Goal: Obtain resource: Obtain resource

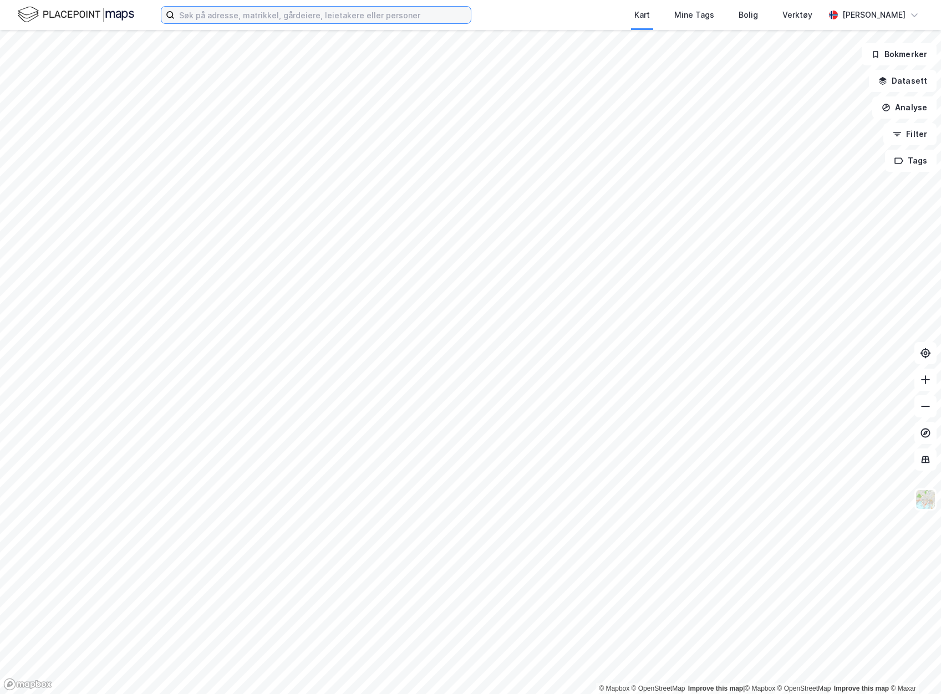
click at [279, 17] on input at bounding box center [323, 15] width 296 height 17
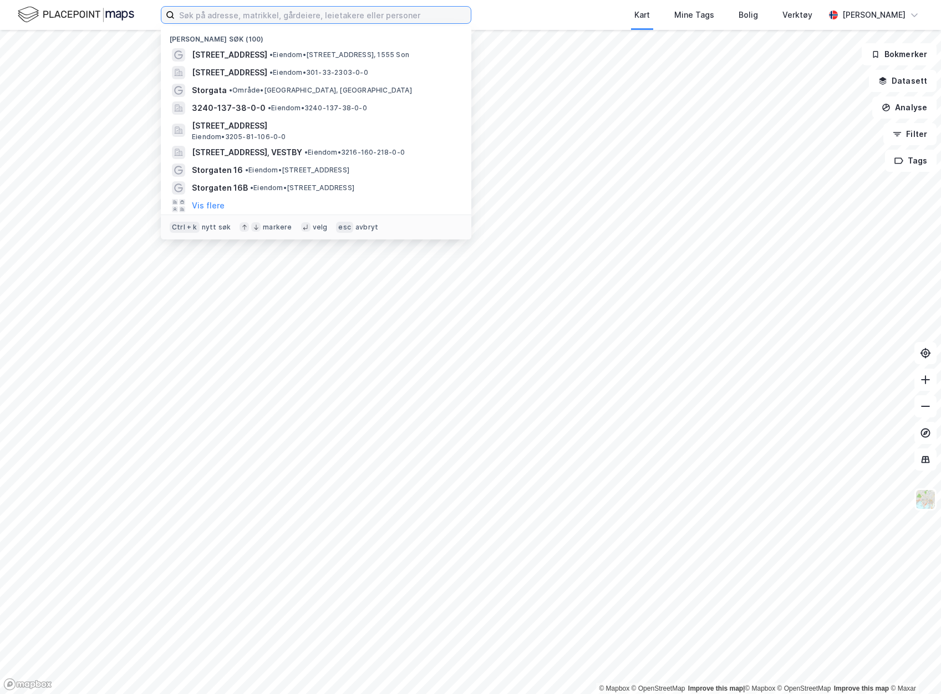
click at [245, 11] on input at bounding box center [323, 15] width 296 height 17
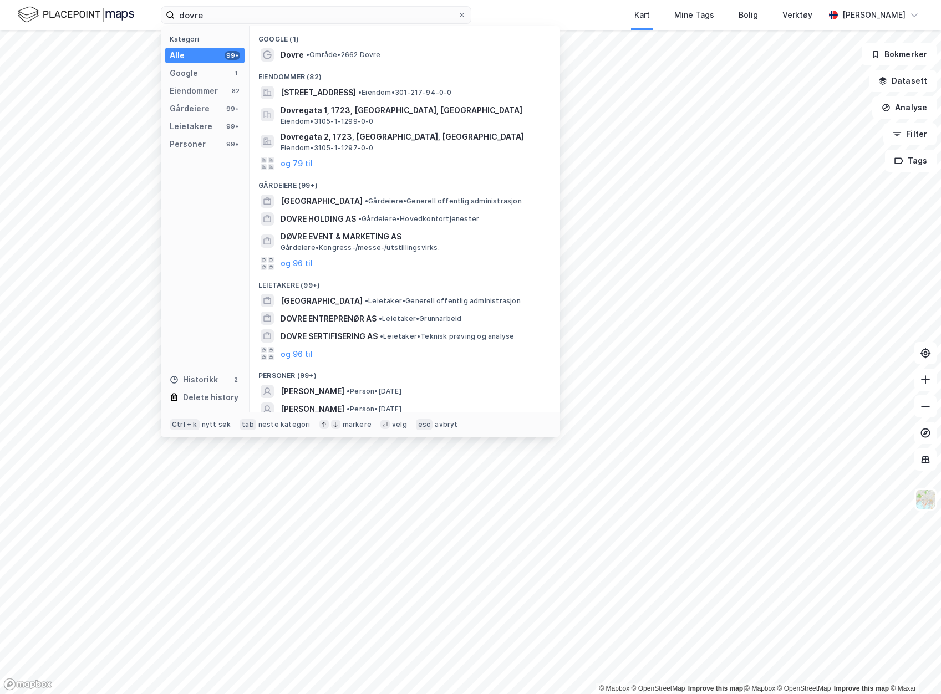
click at [363, 49] on div "Dovre • Område • 2662 Dovre" at bounding box center [415, 54] width 268 height 13
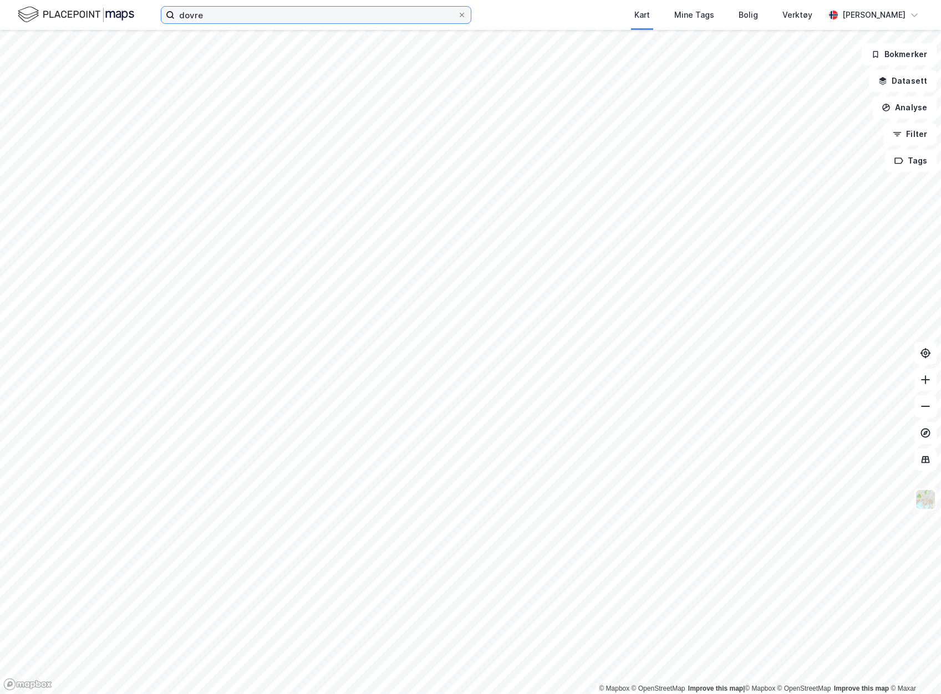
click at [244, 16] on input "dovre" at bounding box center [316, 15] width 283 height 17
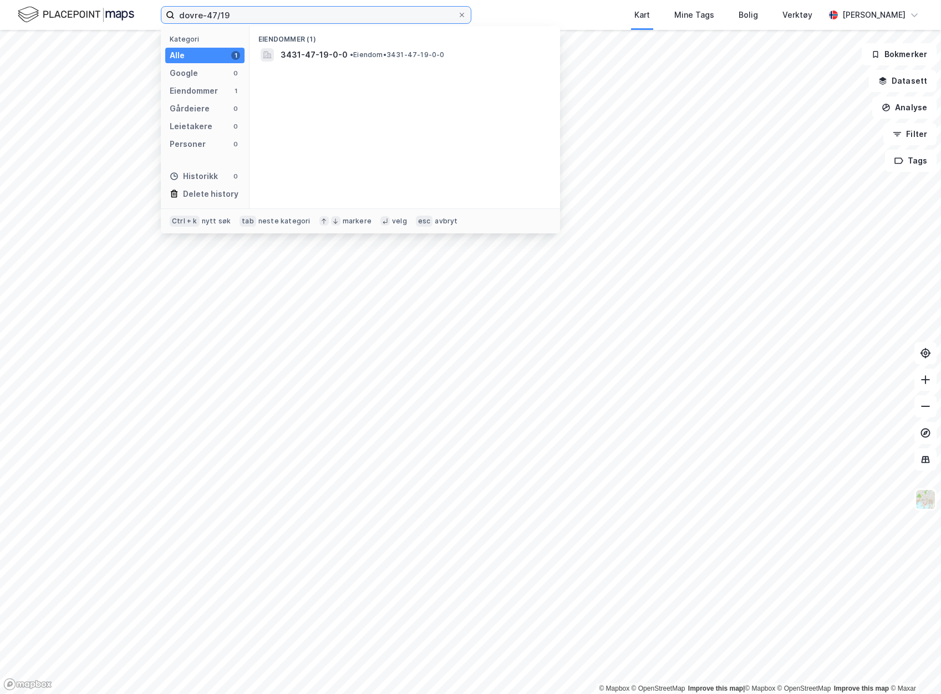
type input "dovre-47/19"
click at [335, 56] on span "3431-47-19-0-0" at bounding box center [314, 54] width 67 height 13
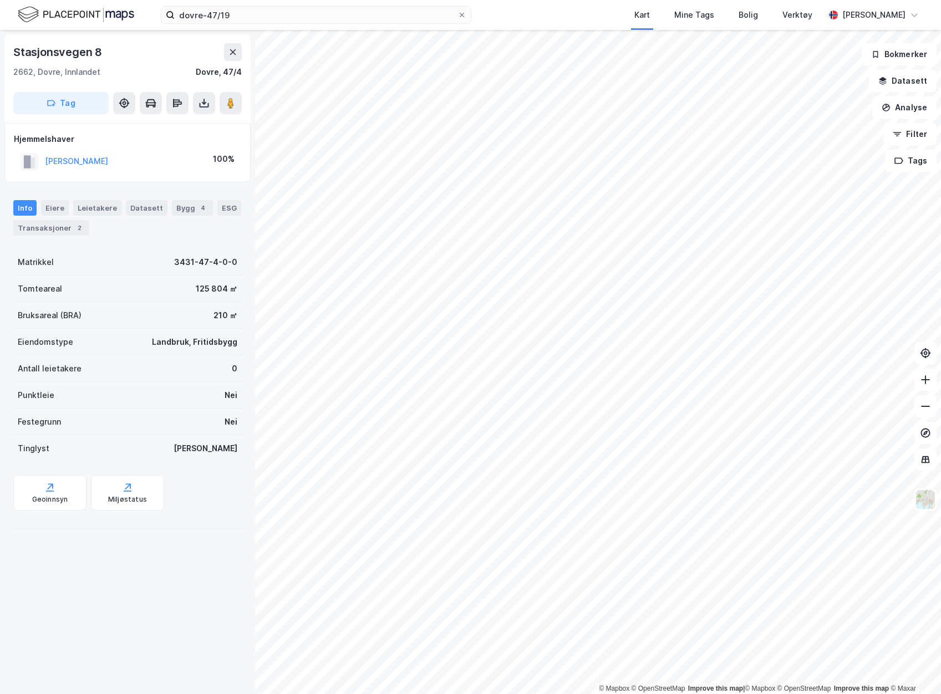
click at [211, 100] on button at bounding box center [204, 103] width 22 height 22
click at [174, 125] on div "Last ned grunnbok" at bounding box center [149, 125] width 64 height 9
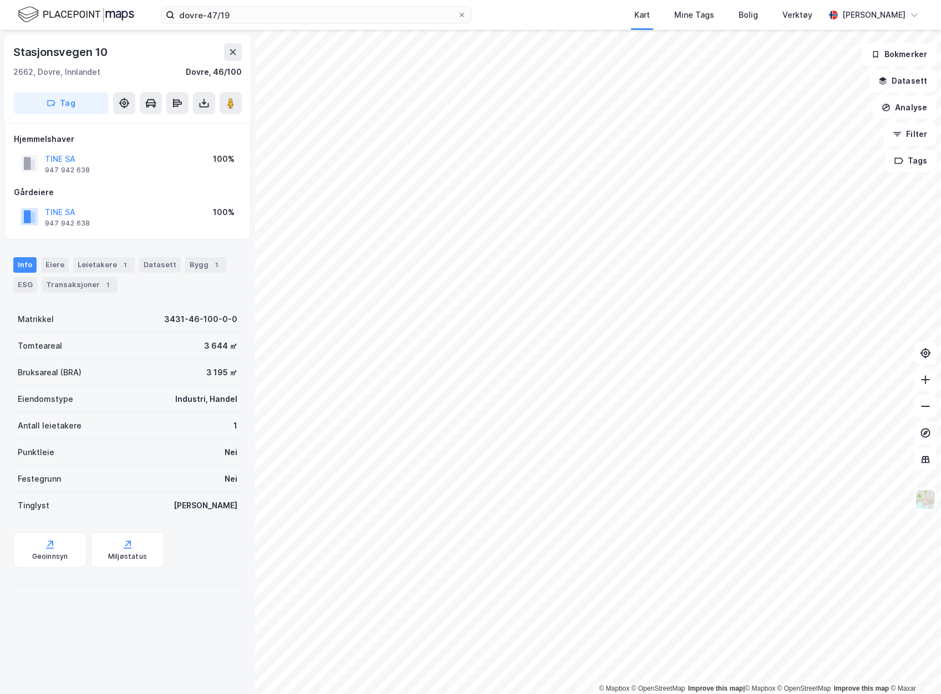
click at [200, 98] on icon at bounding box center [204, 103] width 11 height 11
click at [181, 125] on div "Last ned grunnbok" at bounding box center [149, 125] width 64 height 9
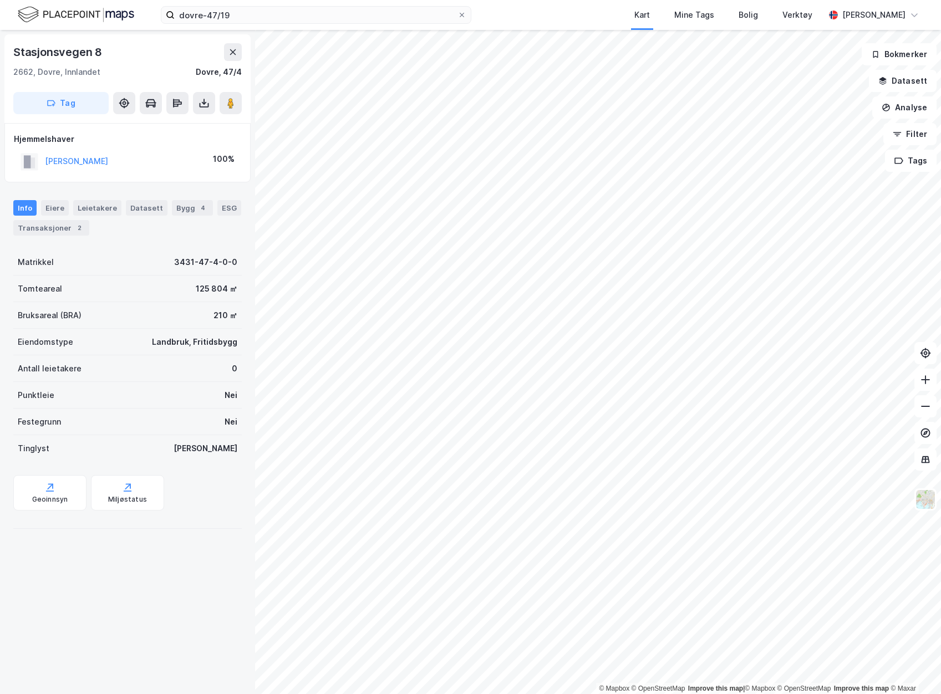
click at [201, 109] on button at bounding box center [204, 103] width 22 height 22
click at [181, 128] on div "Last ned grunnbok" at bounding box center [149, 125] width 64 height 9
